Goal: Complete application form

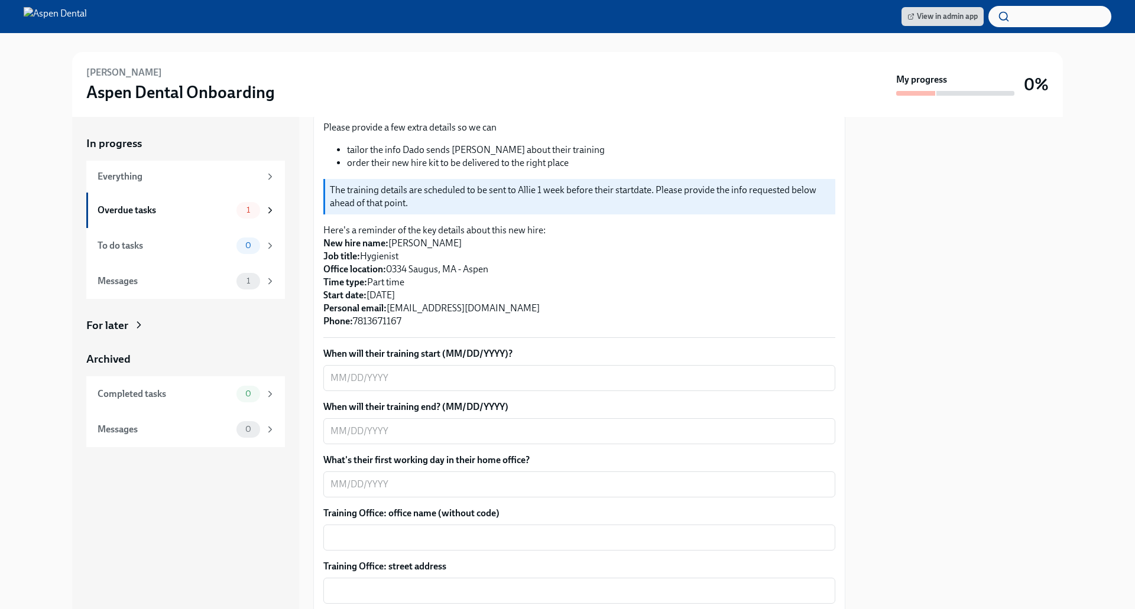
scroll to position [163, 0]
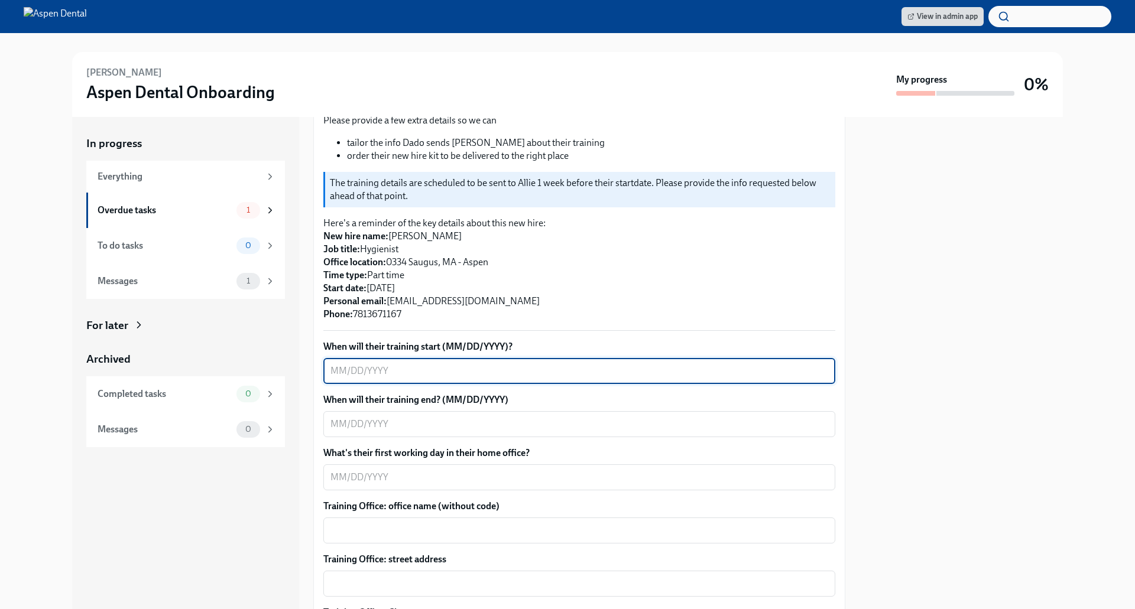
click at [483, 365] on textarea "When will their training start (MM/DD/YYYY)?" at bounding box center [579, 371] width 498 height 14
click at [356, 373] on textarea "09/082025" at bounding box center [579, 371] width 498 height 14
type textarea "[DATE]"
click at [402, 415] on div "x ​" at bounding box center [579, 424] width 512 height 26
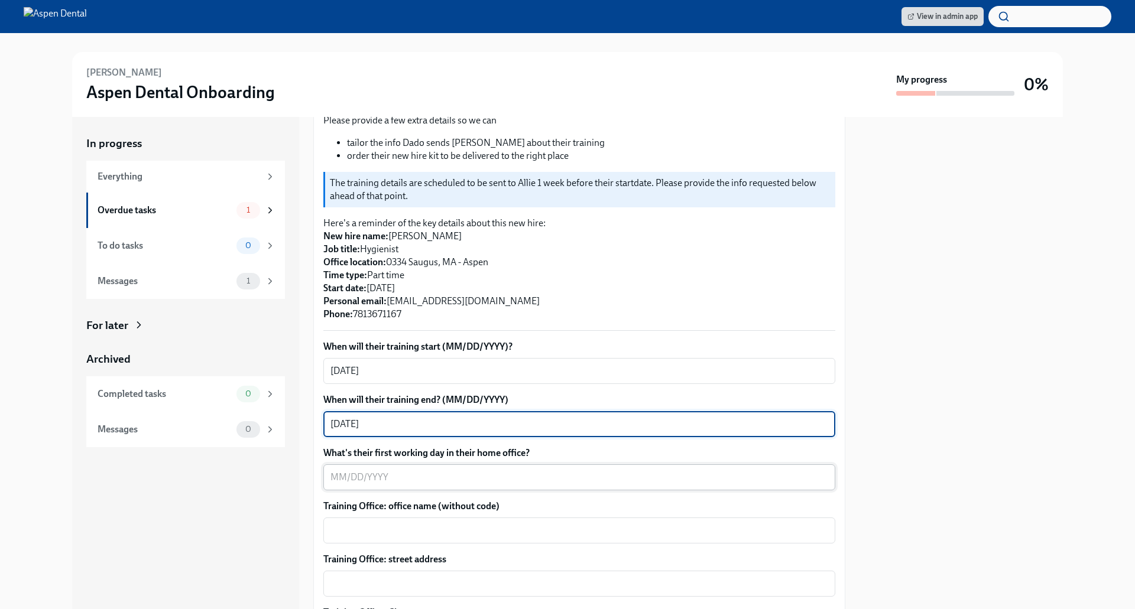
type textarea "[DATE]"
click at [372, 477] on textarea "What's their first working day in their home office?" at bounding box center [579, 477] width 498 height 14
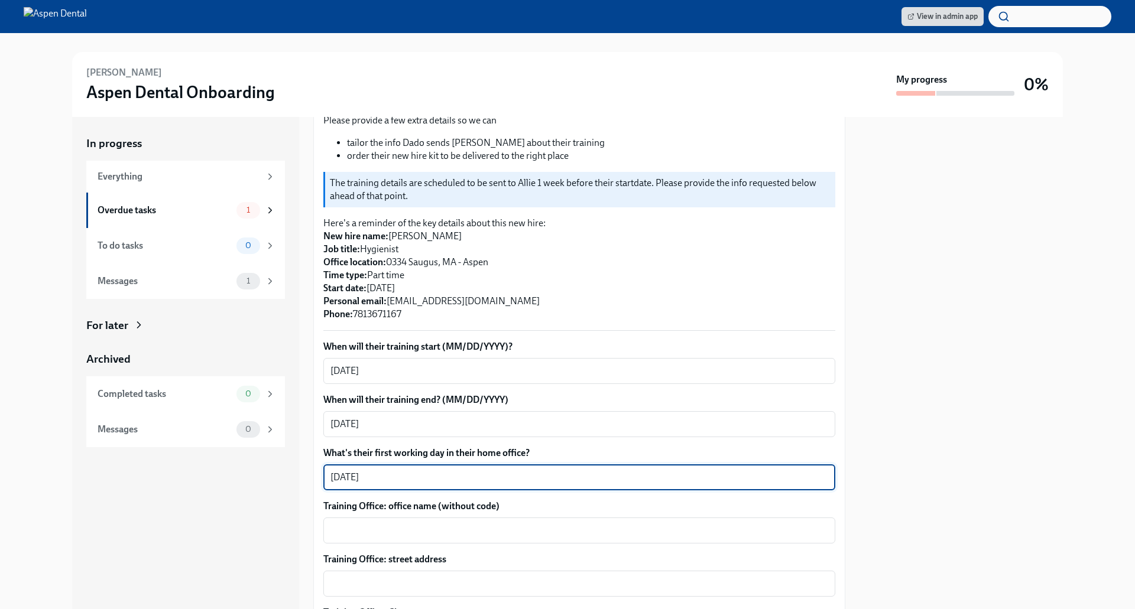
type textarea "[DATE]"
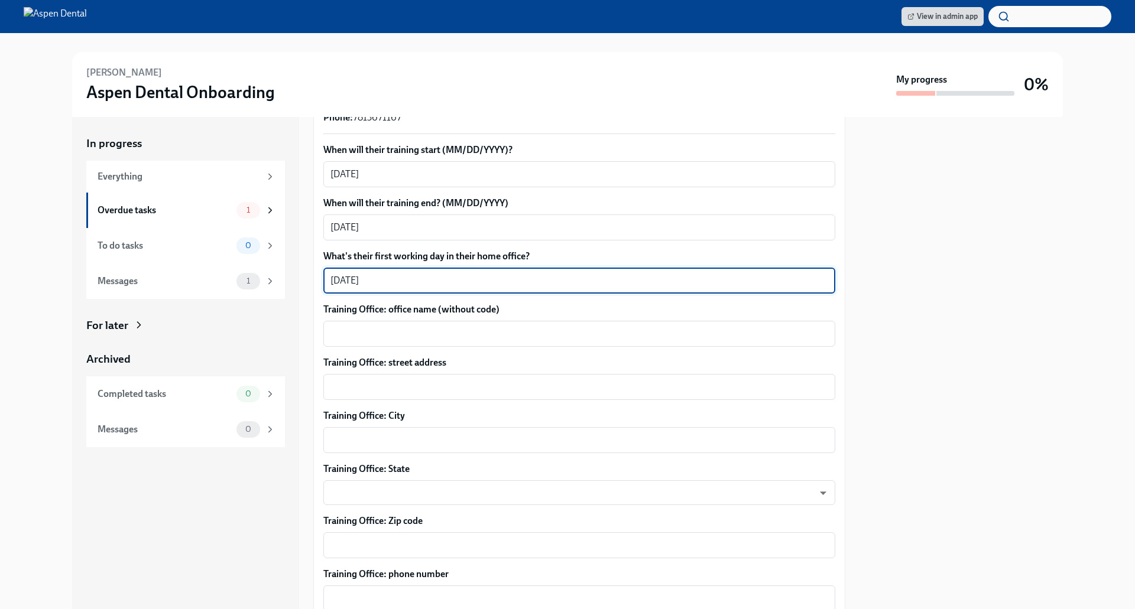
scroll to position [362, 0]
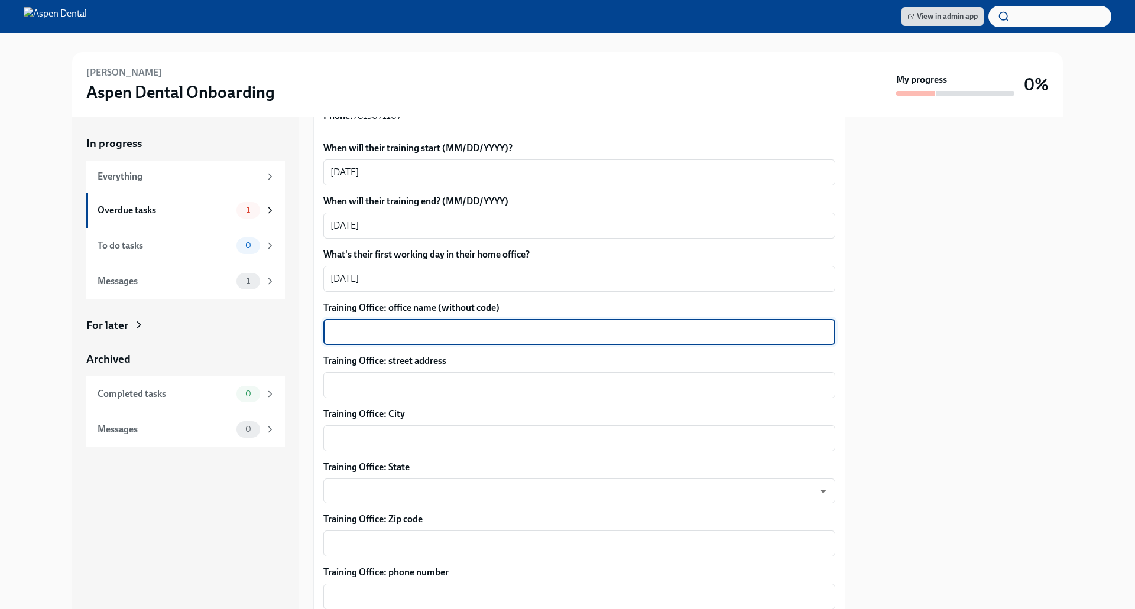
click at [480, 330] on textarea "Training Office: office name (without code)" at bounding box center [579, 332] width 498 height 14
type textarea "Aspen Dental Saugus"
click at [394, 381] on textarea "Training Office: street address" at bounding box center [579, 385] width 498 height 14
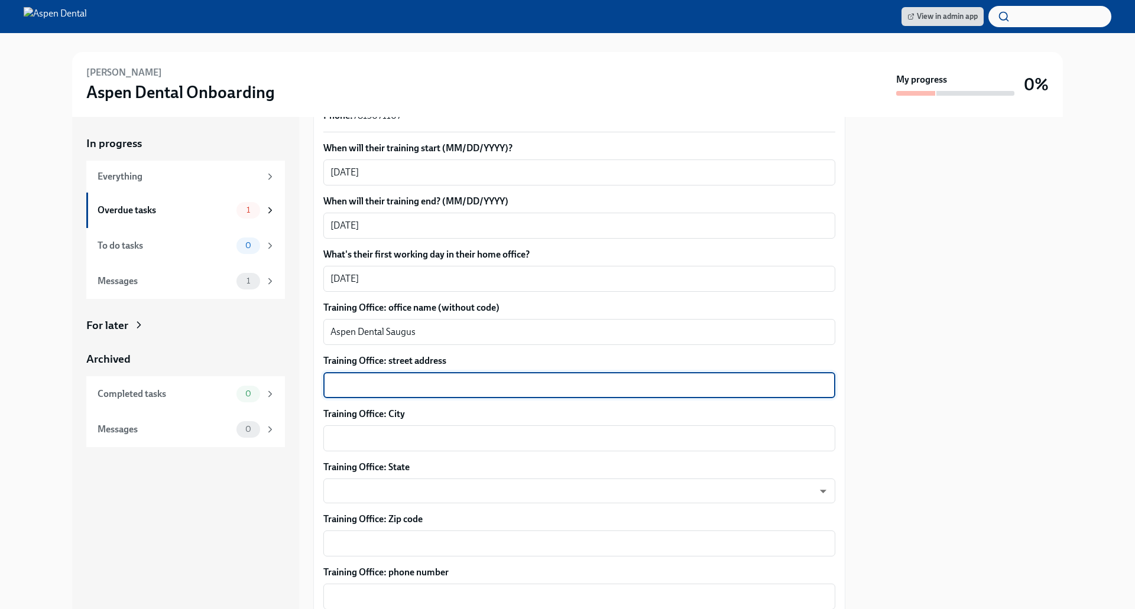
paste textarea "[STREET_ADDRESS]"
drag, startPoint x: 401, startPoint y: 385, endPoint x: 530, endPoint y: 374, distance: 129.3
click at [530, 374] on div "[STREET_ADDRESS] x ​" at bounding box center [579, 385] width 512 height 26
type textarea "[STREET_ADDRESS]"
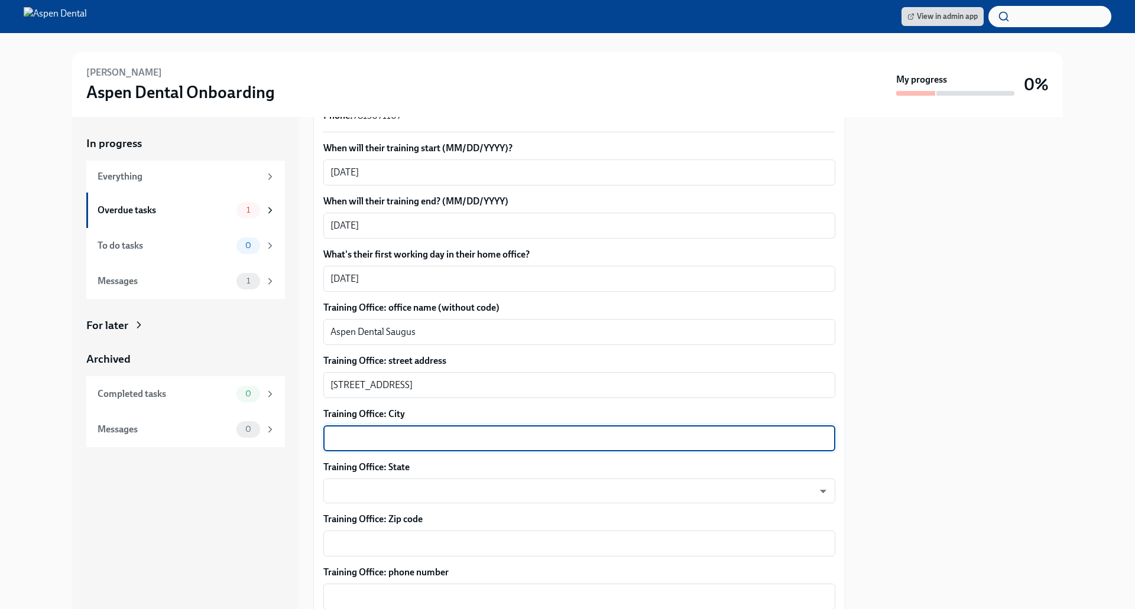
click at [399, 436] on textarea "Training Office: City" at bounding box center [579, 438] width 498 height 14
type textarea "Saugus"
click at [397, 491] on body "View in admin app [PERSON_NAME] Dental Onboarding My progress 0% In progress Ev…" at bounding box center [567, 304] width 1135 height 609
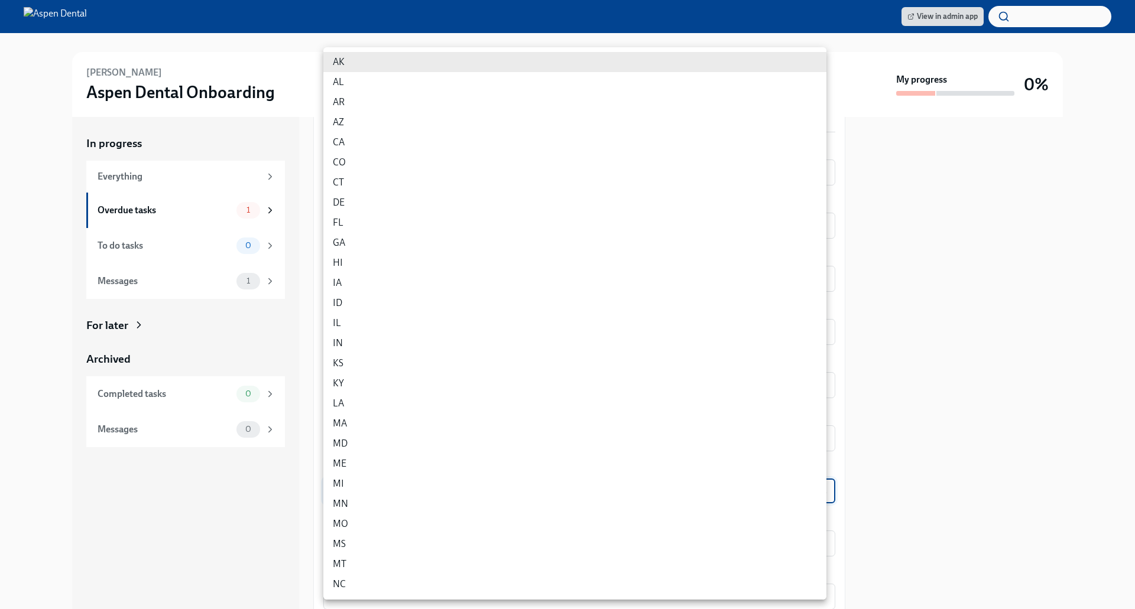
click at [382, 423] on li "MA" at bounding box center [574, 424] width 503 height 20
type input "ZOlTgzfbr"
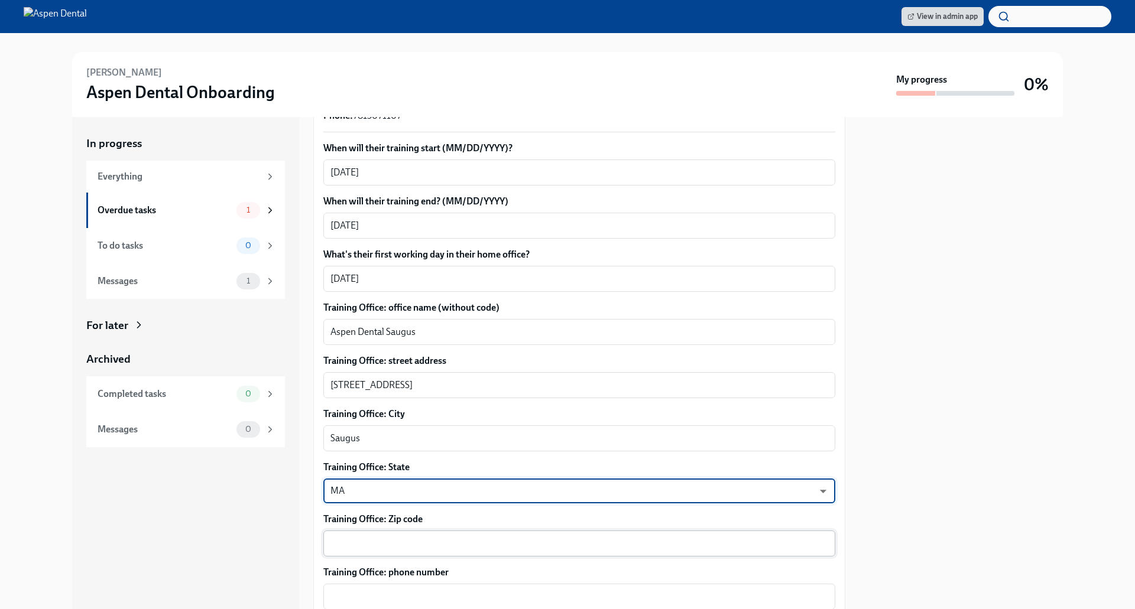
click at [366, 538] on textarea "Training Office: Zip code" at bounding box center [579, 544] width 498 height 14
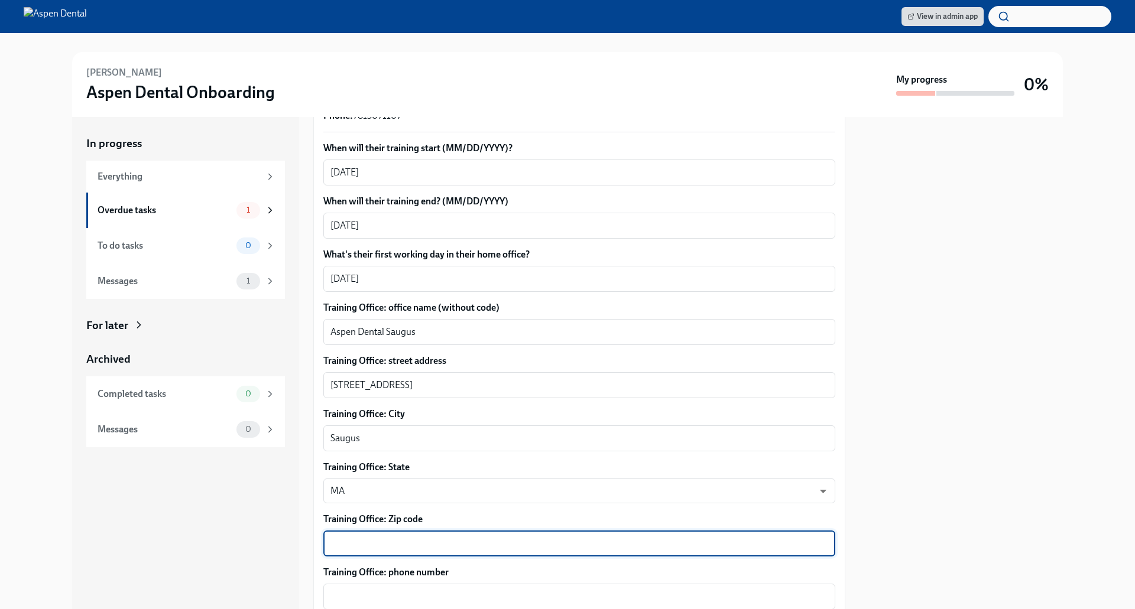
paste textarea "[STREET_ADDRESS]"
drag, startPoint x: 453, startPoint y: 538, endPoint x: 247, endPoint y: 533, distance: 206.3
click at [247, 533] on div "In progress Everything Overdue tasks 1 To do tasks 0 Messages 1 For later Archi…" at bounding box center [567, 363] width 991 height 492
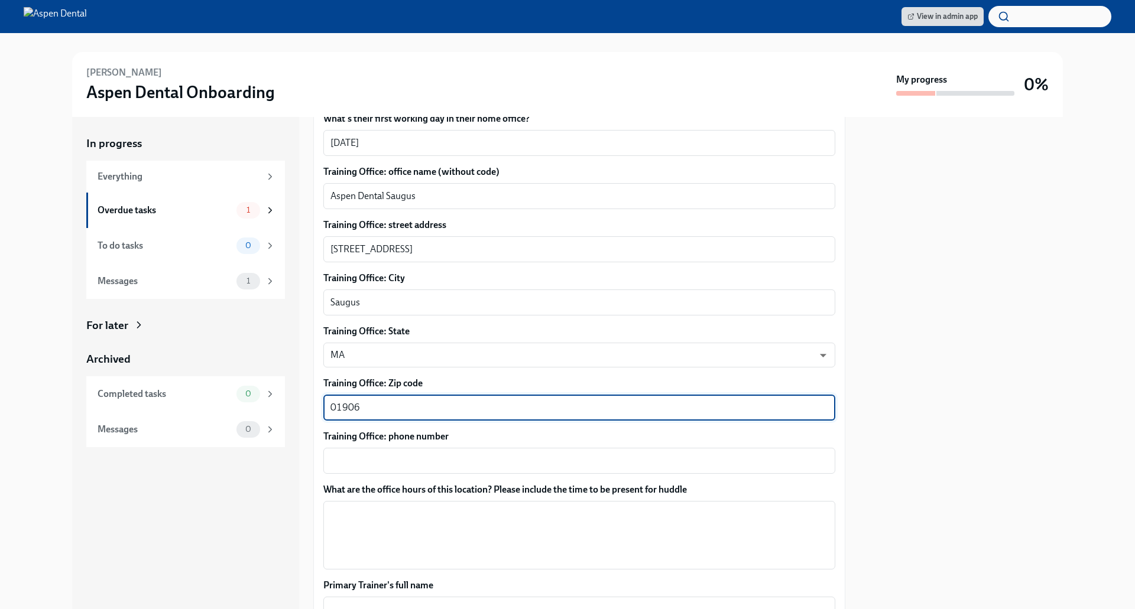
scroll to position [498, 0]
type textarea "01906"
click at [397, 455] on textarea "Training Office: phone number" at bounding box center [579, 460] width 498 height 14
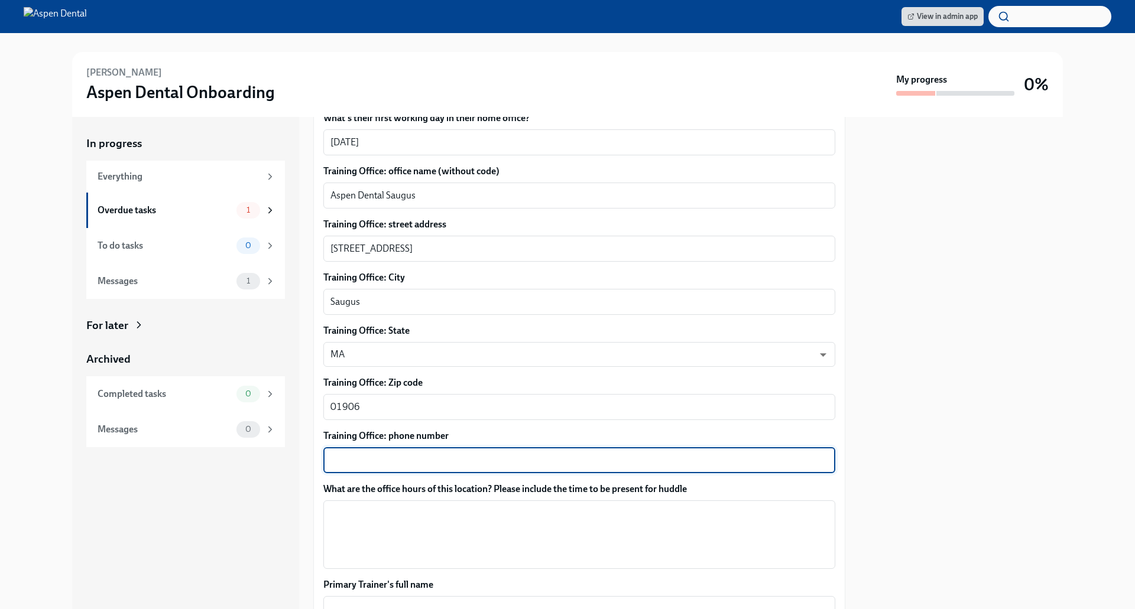
paste textarea "[PHONE_NUMBER]"
type textarea "[PHONE_NUMBER]"
click at [399, 520] on textarea "What are the office hours of this location? Please include the time to be prese…" at bounding box center [579, 535] width 498 height 57
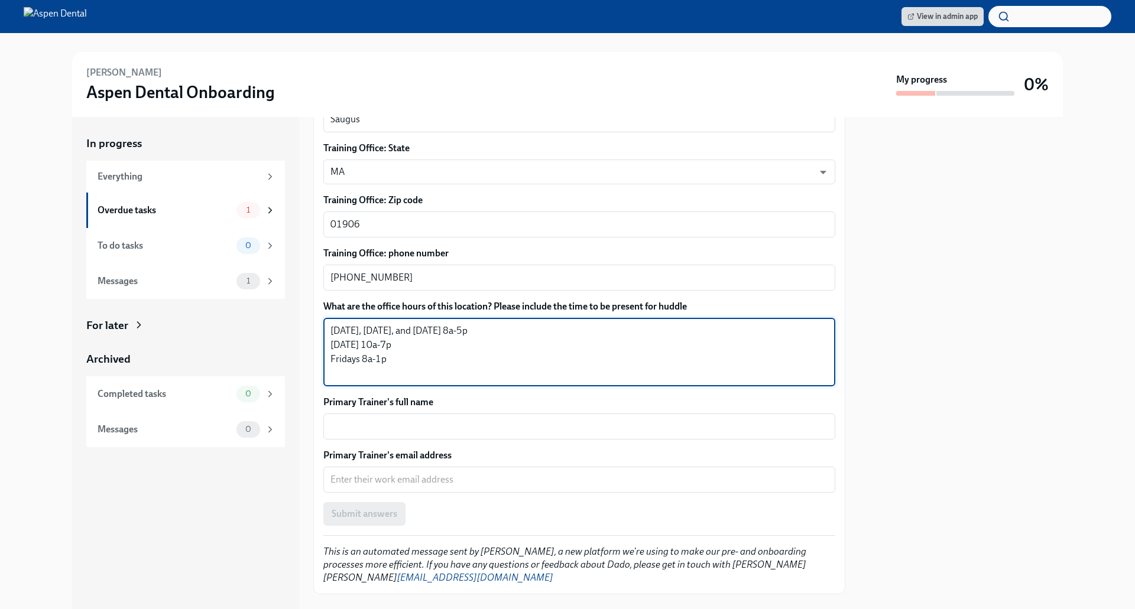
scroll to position [681, 0]
type textarea "[DATE], [DATE], and [DATE] 8a-5p [DATE] 10a-7p Fridays 8a-1p"
click at [418, 420] on div "x ​" at bounding box center [579, 426] width 512 height 26
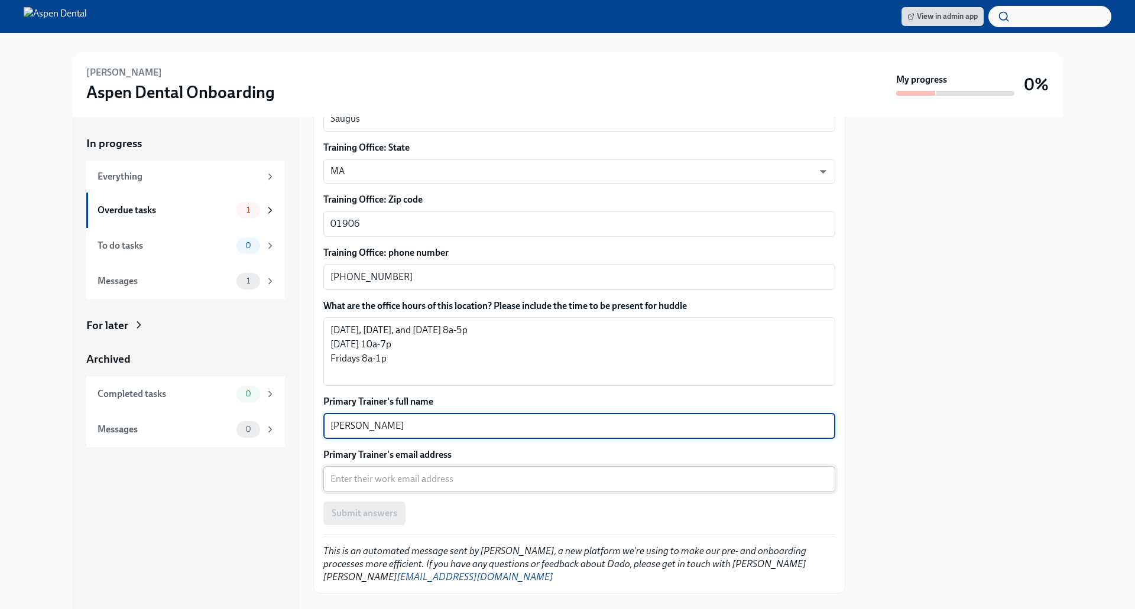
type textarea "[PERSON_NAME]"
click at [408, 478] on textarea "Primary Trainer's email address" at bounding box center [579, 479] width 498 height 14
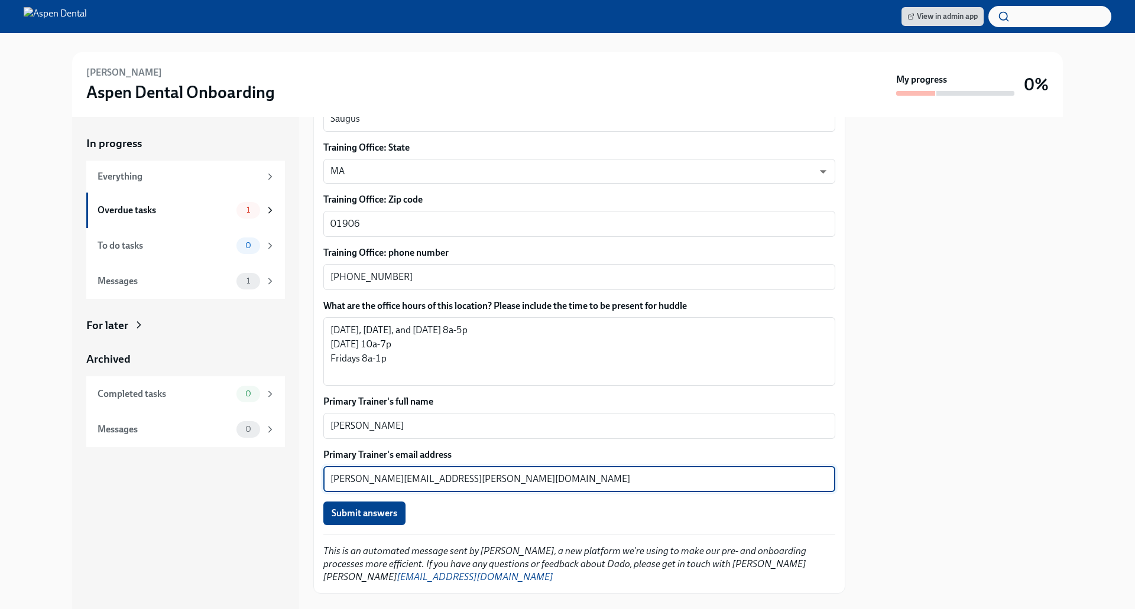
click at [366, 479] on textarea "[PERSON_NAME][EMAIL_ADDRESS][PERSON_NAME][DOMAIN_NAME]" at bounding box center [579, 479] width 498 height 14
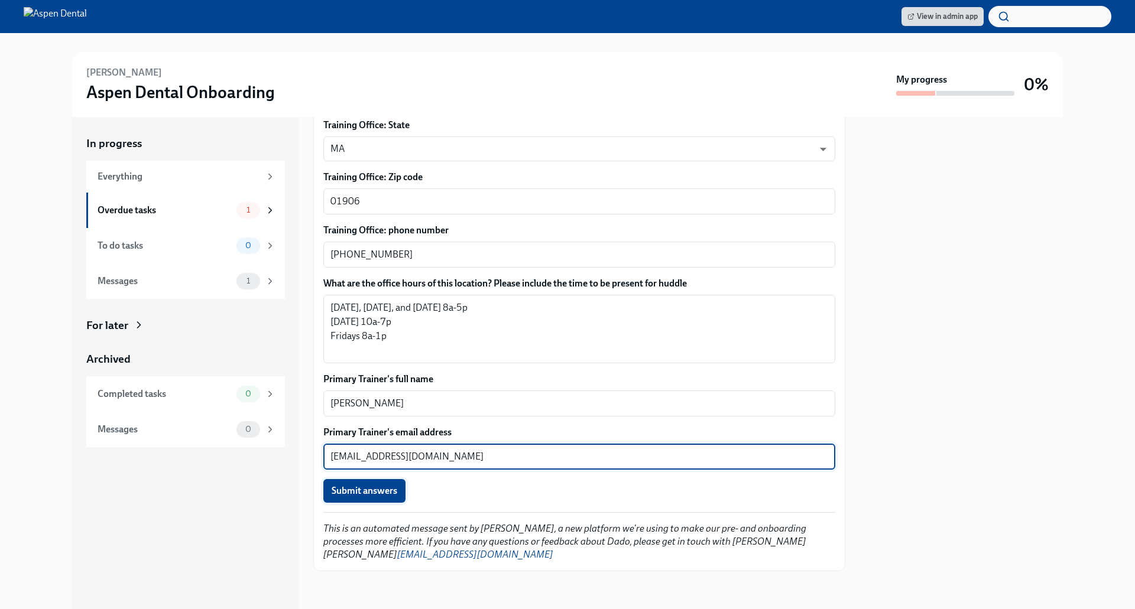
click at [361, 489] on span "Submit answers" at bounding box center [365, 491] width 66 height 12
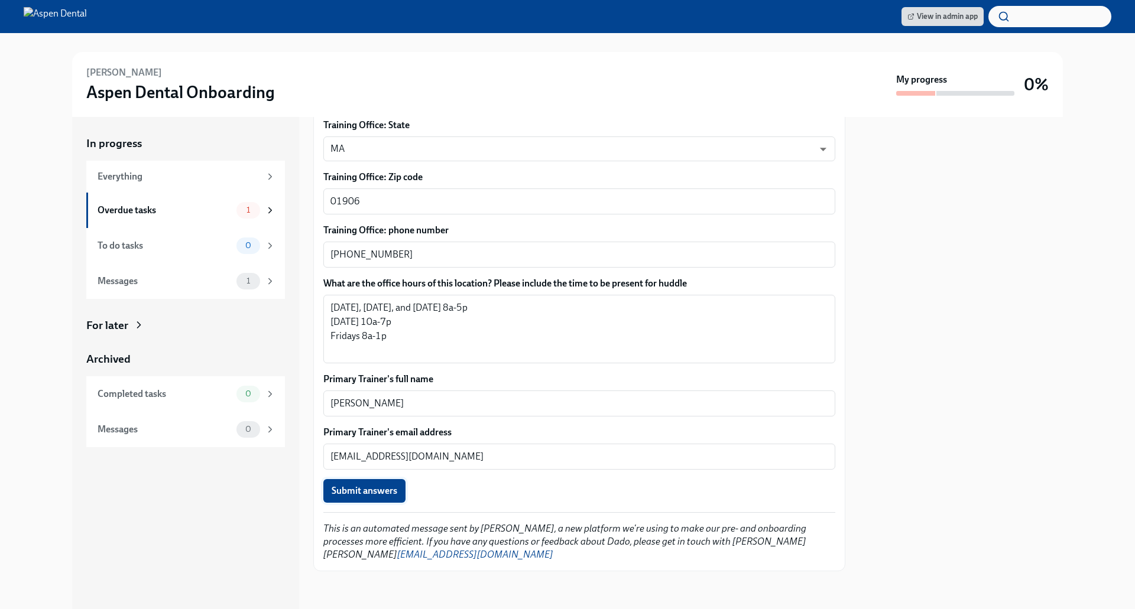
type textarea "[EMAIL_ADDRESS][DOMAIN_NAME]"
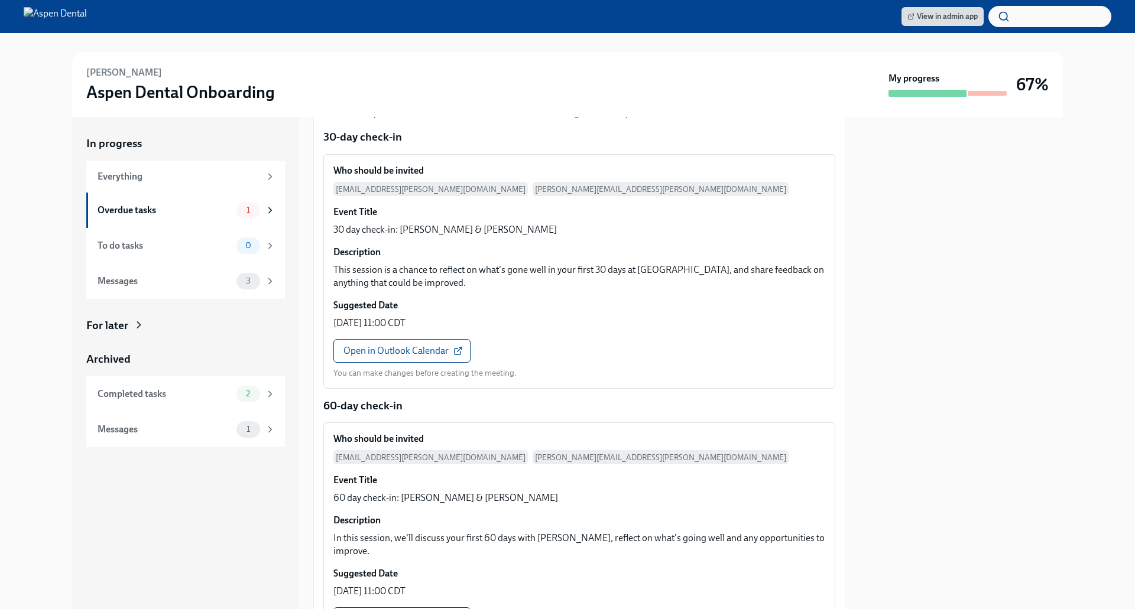
scroll to position [126, 0]
click at [402, 348] on span "Open in Outlook Calendar" at bounding box center [401, 351] width 117 height 12
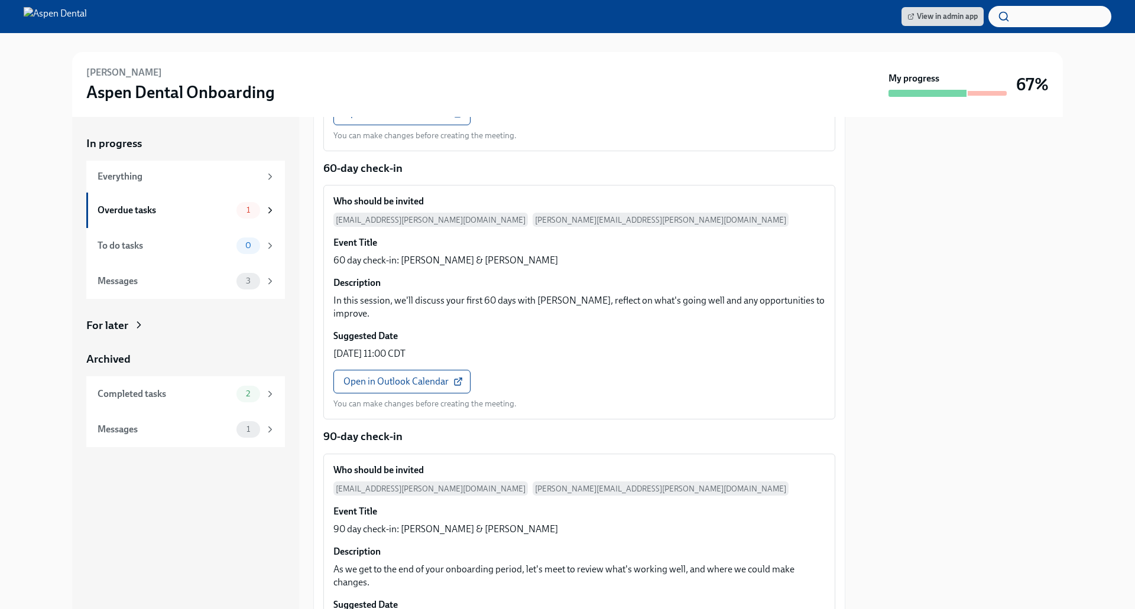
scroll to position [411, 0]
click at [398, 375] on span "Open in Outlook Calendar" at bounding box center [401, 381] width 117 height 12
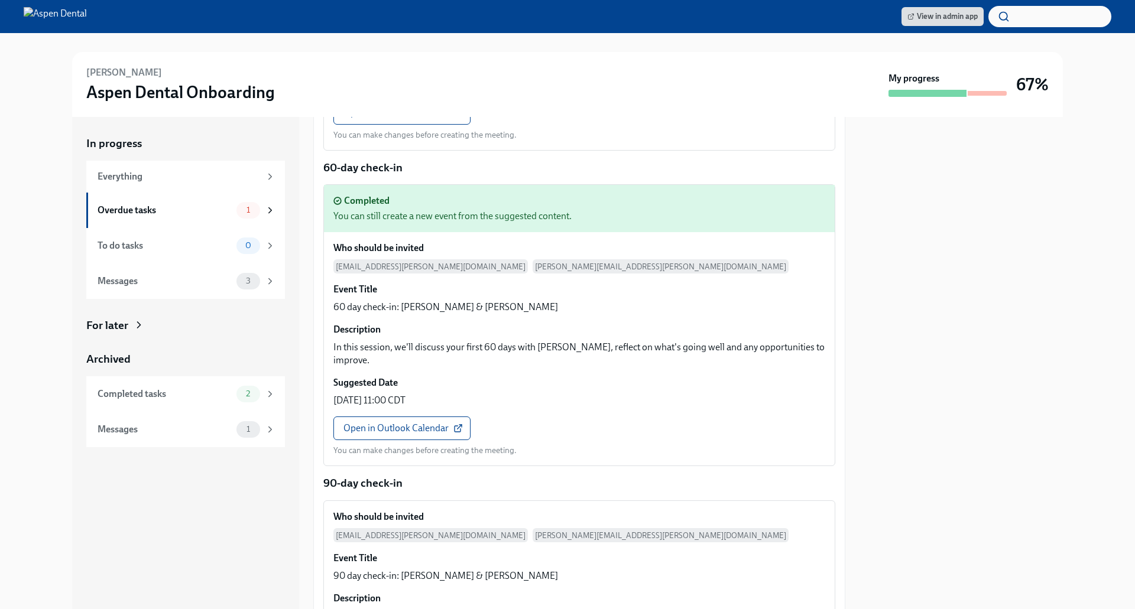
scroll to position [572, 0]
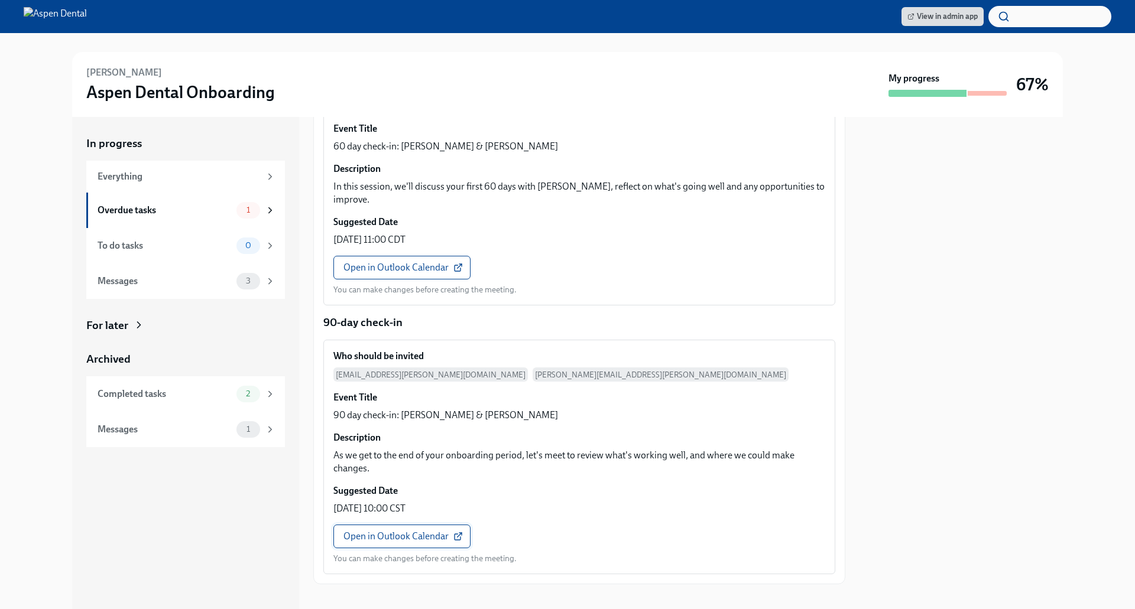
click at [403, 531] on span "Open in Outlook Calendar" at bounding box center [401, 537] width 117 height 12
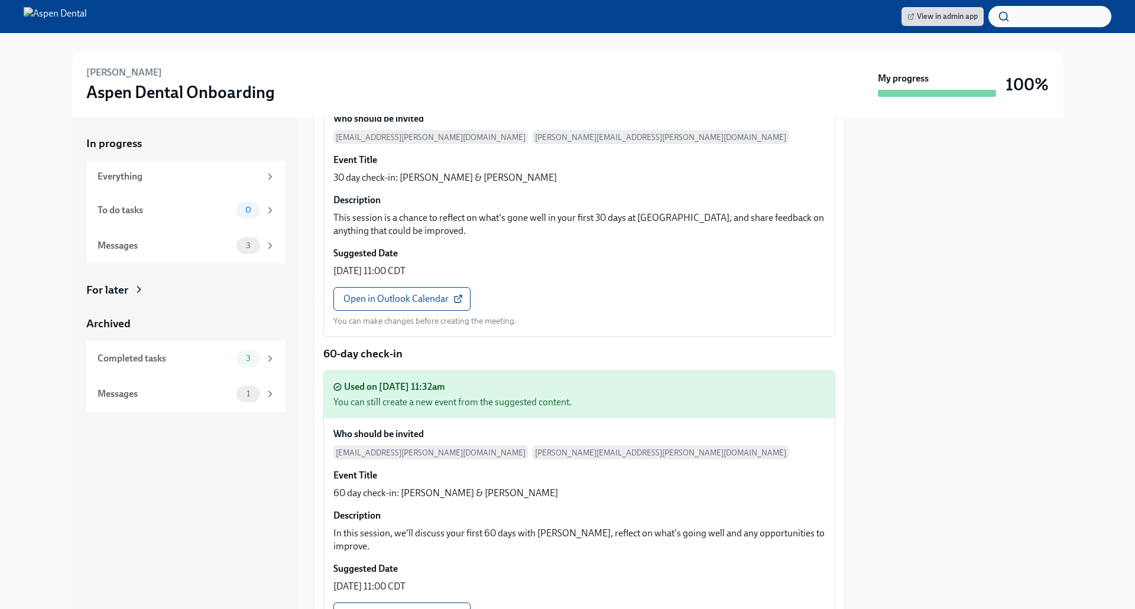
scroll to position [0, 0]
